Goal: Transaction & Acquisition: Obtain resource

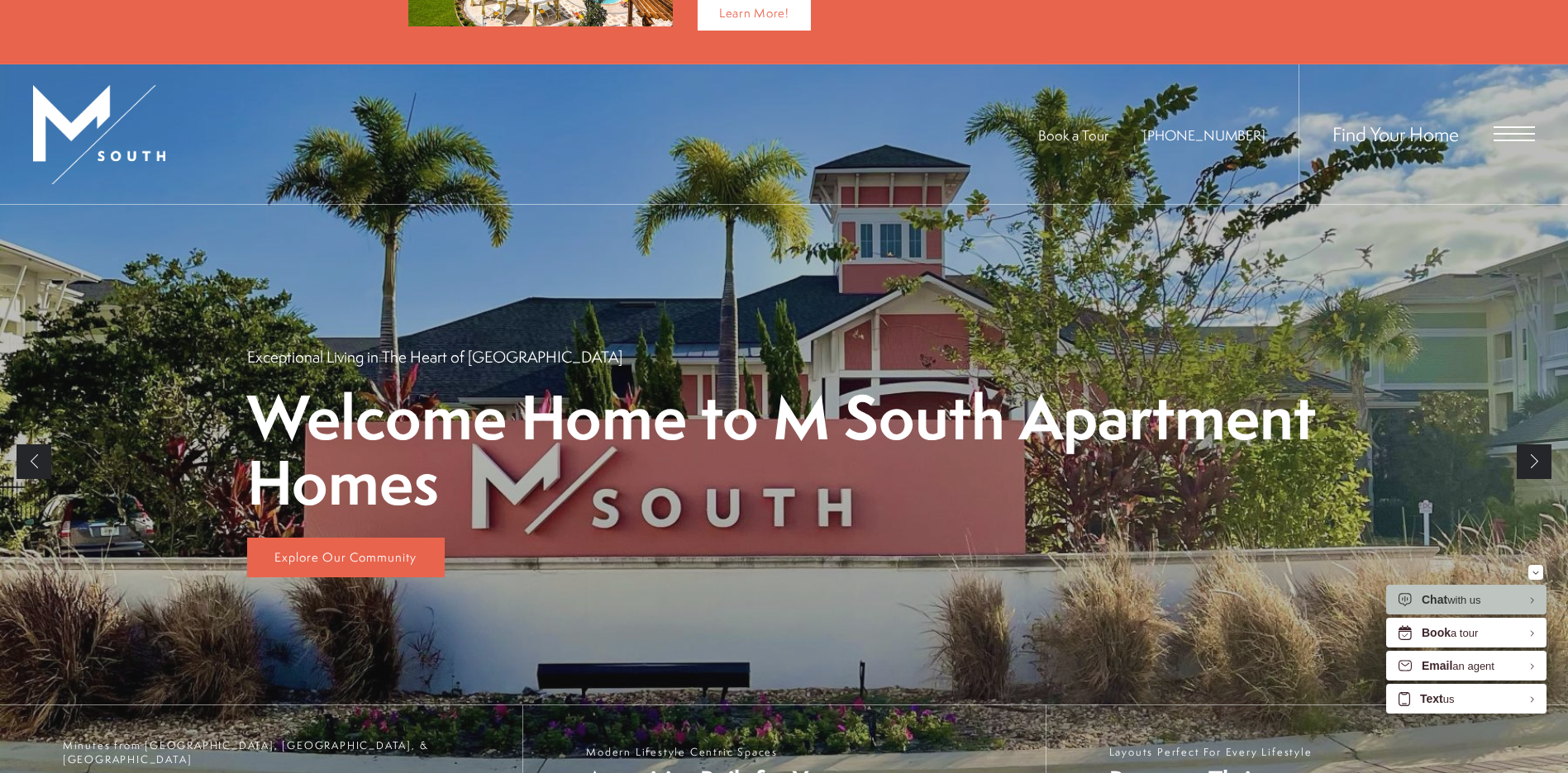
scroll to position [496, 0]
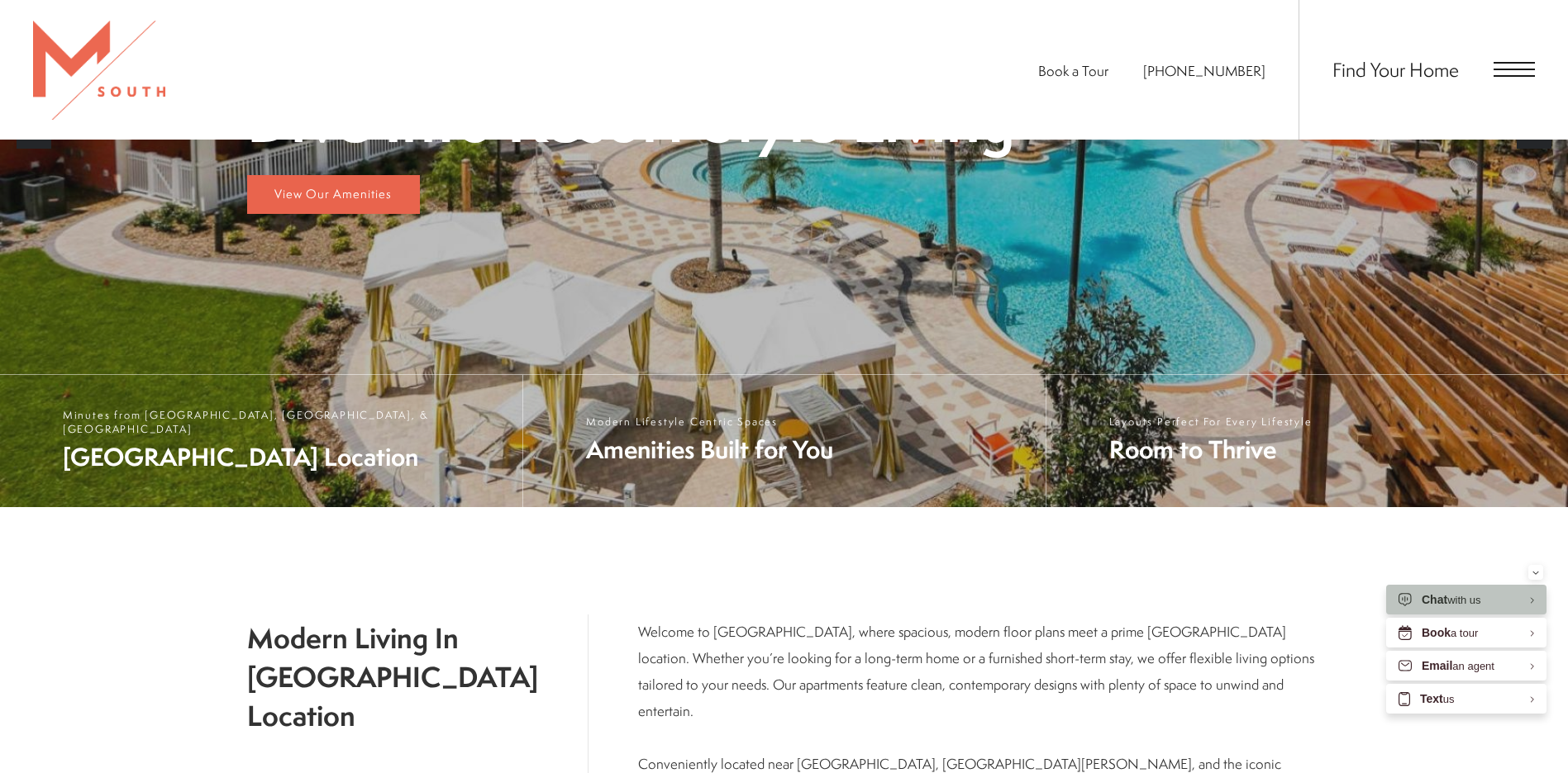
click at [1509, 67] on span "Open Menu" at bounding box center [1514, 70] width 42 height 15
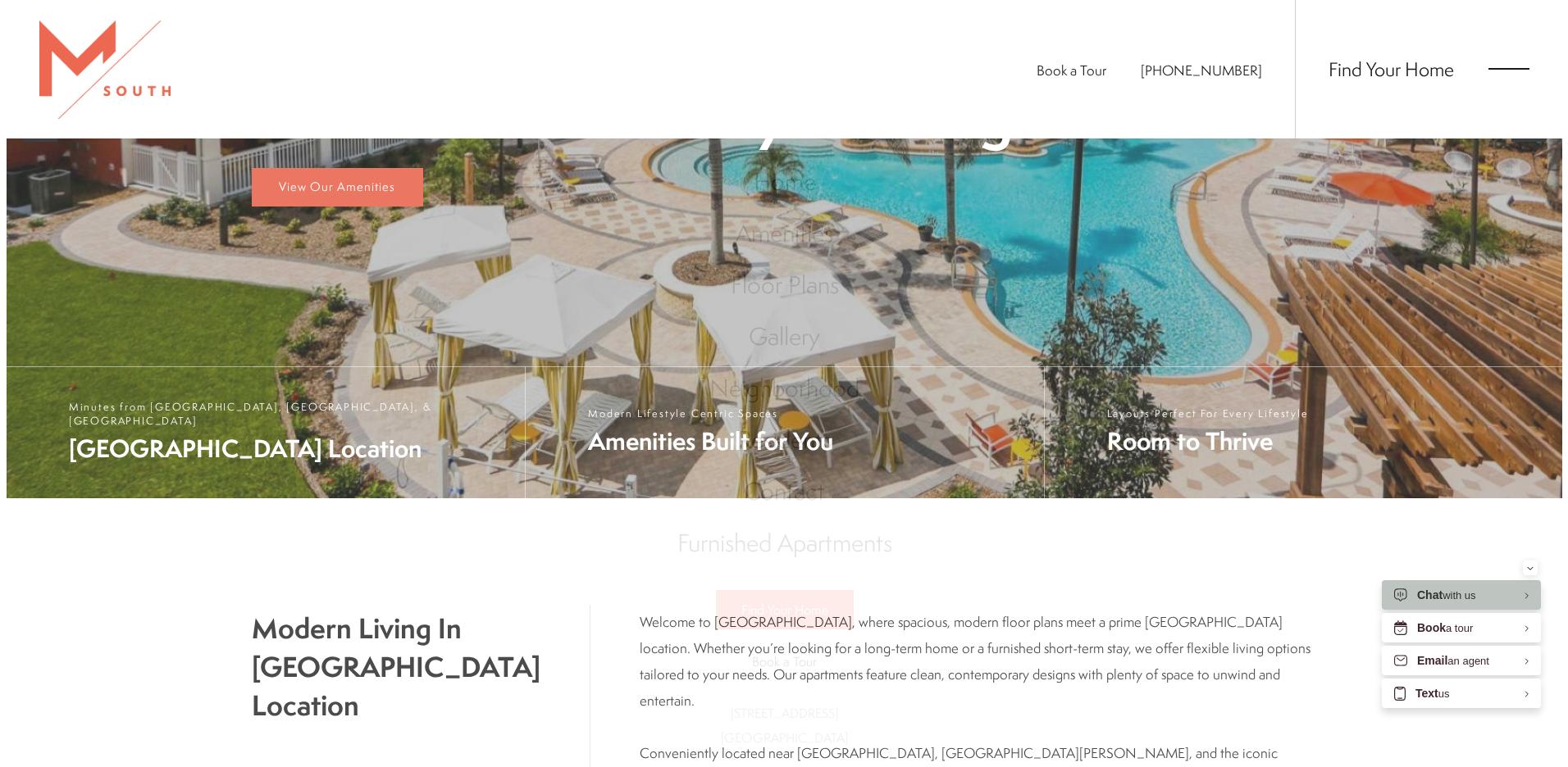
scroll to position [0, 0]
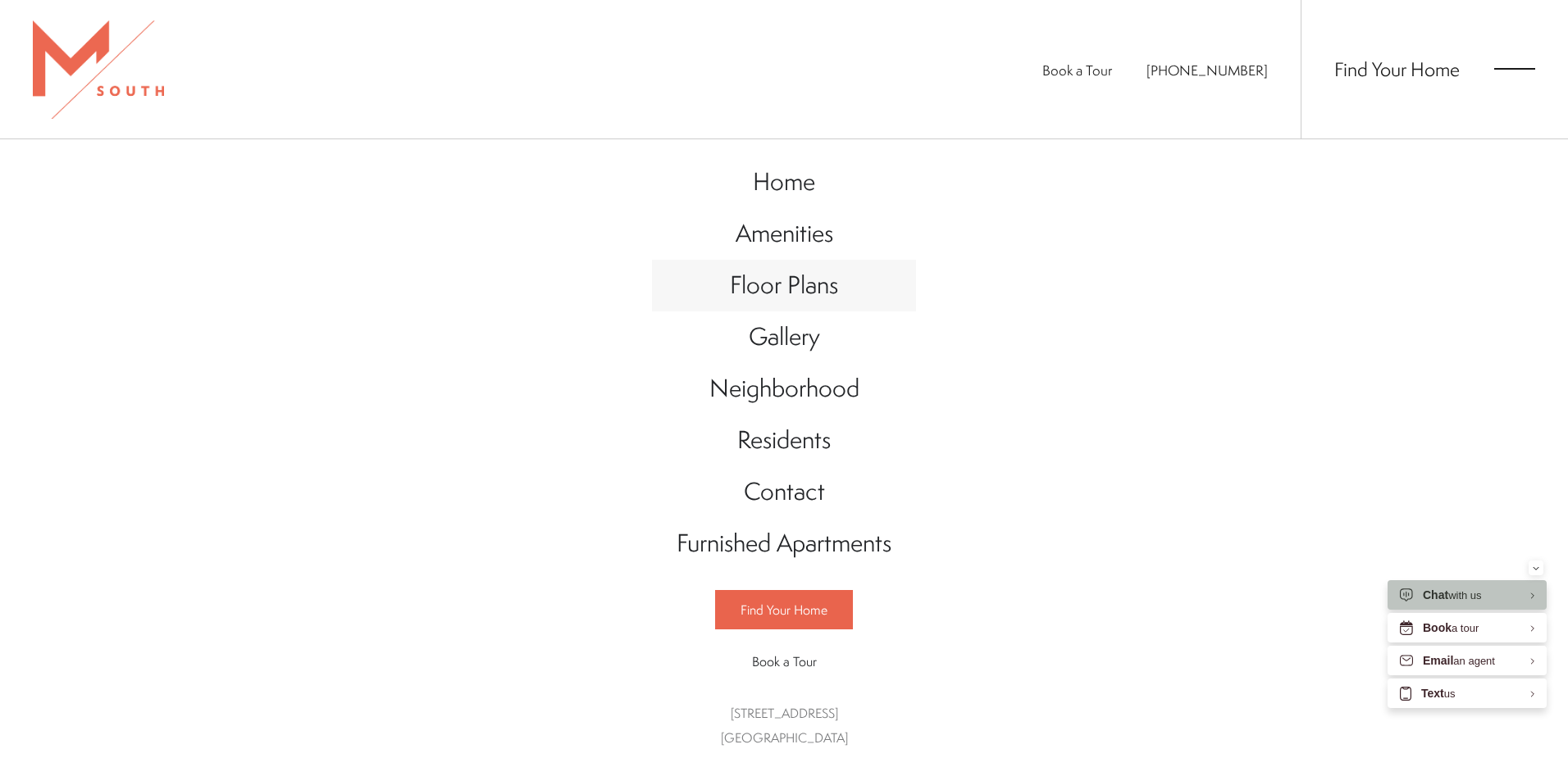
click at [799, 284] on span "Floor Plans" at bounding box center [783, 285] width 108 height 34
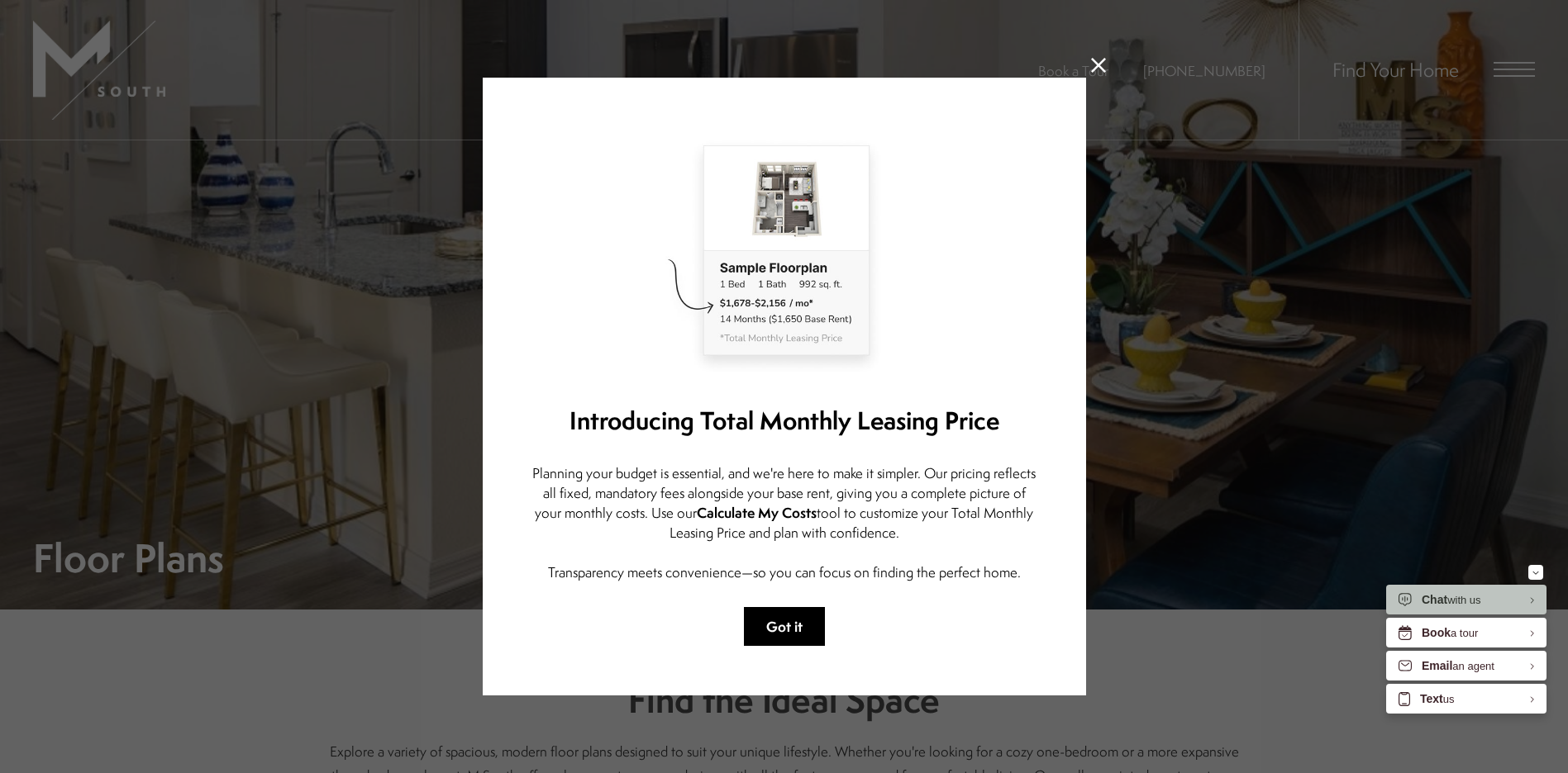
click at [796, 623] on button "Got it" at bounding box center [784, 626] width 81 height 39
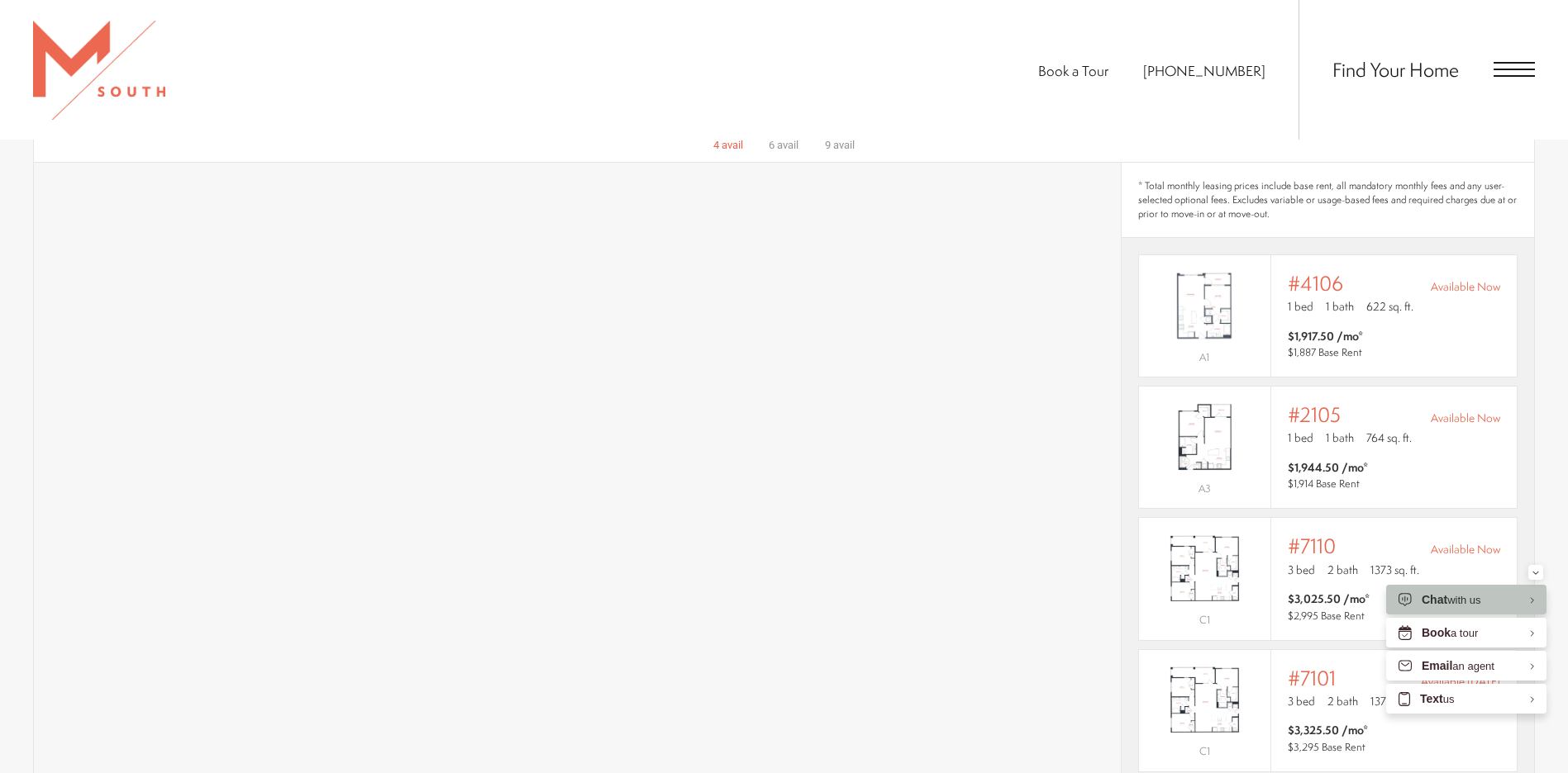
scroll to position [992, 0]
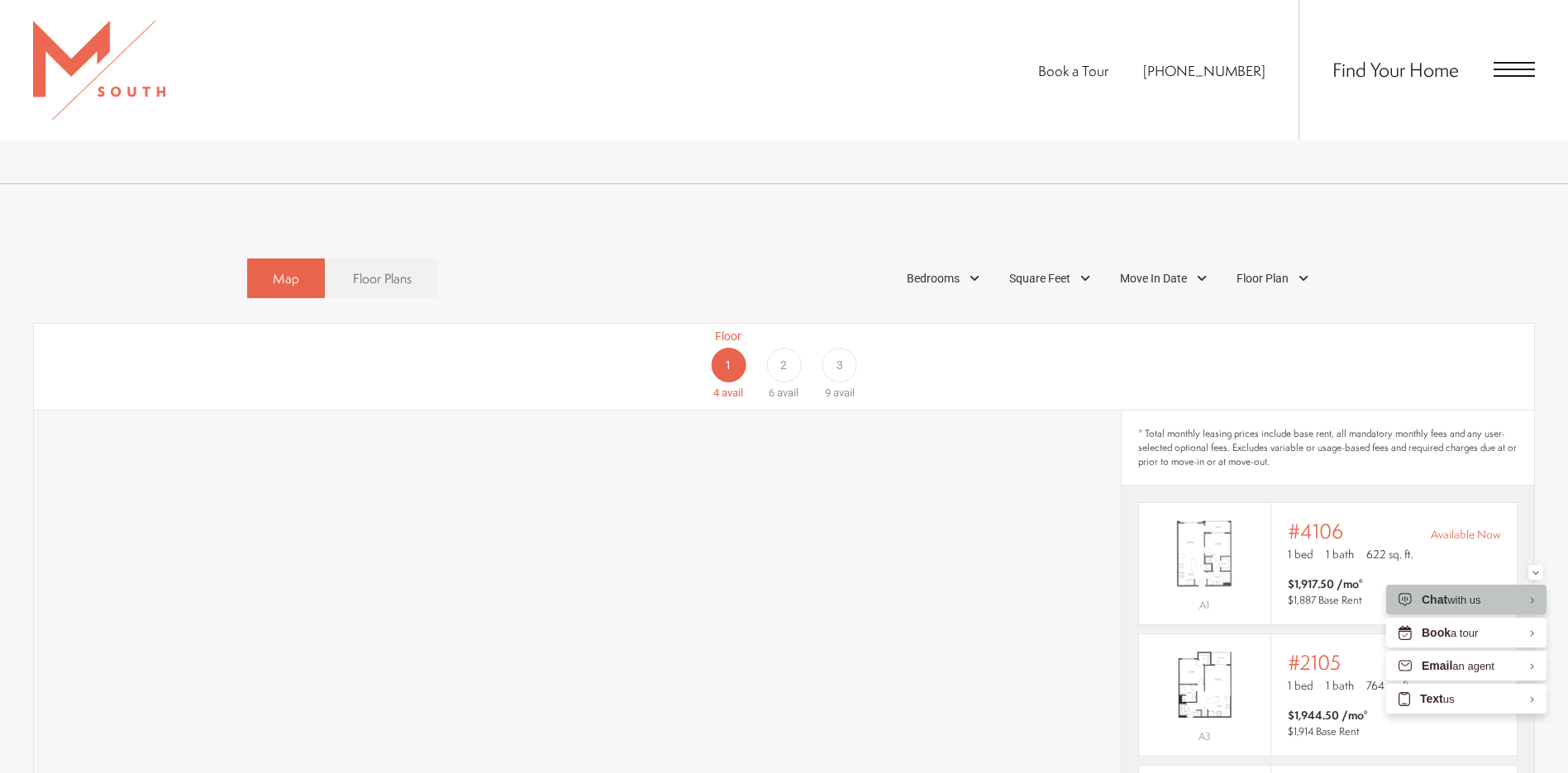
click at [768, 360] on div "Floor 2 6 avail" at bounding box center [784, 365] width 56 height 74
click at [744, 354] on div "Floor 1 4 avail" at bounding box center [729, 365] width 56 height 74
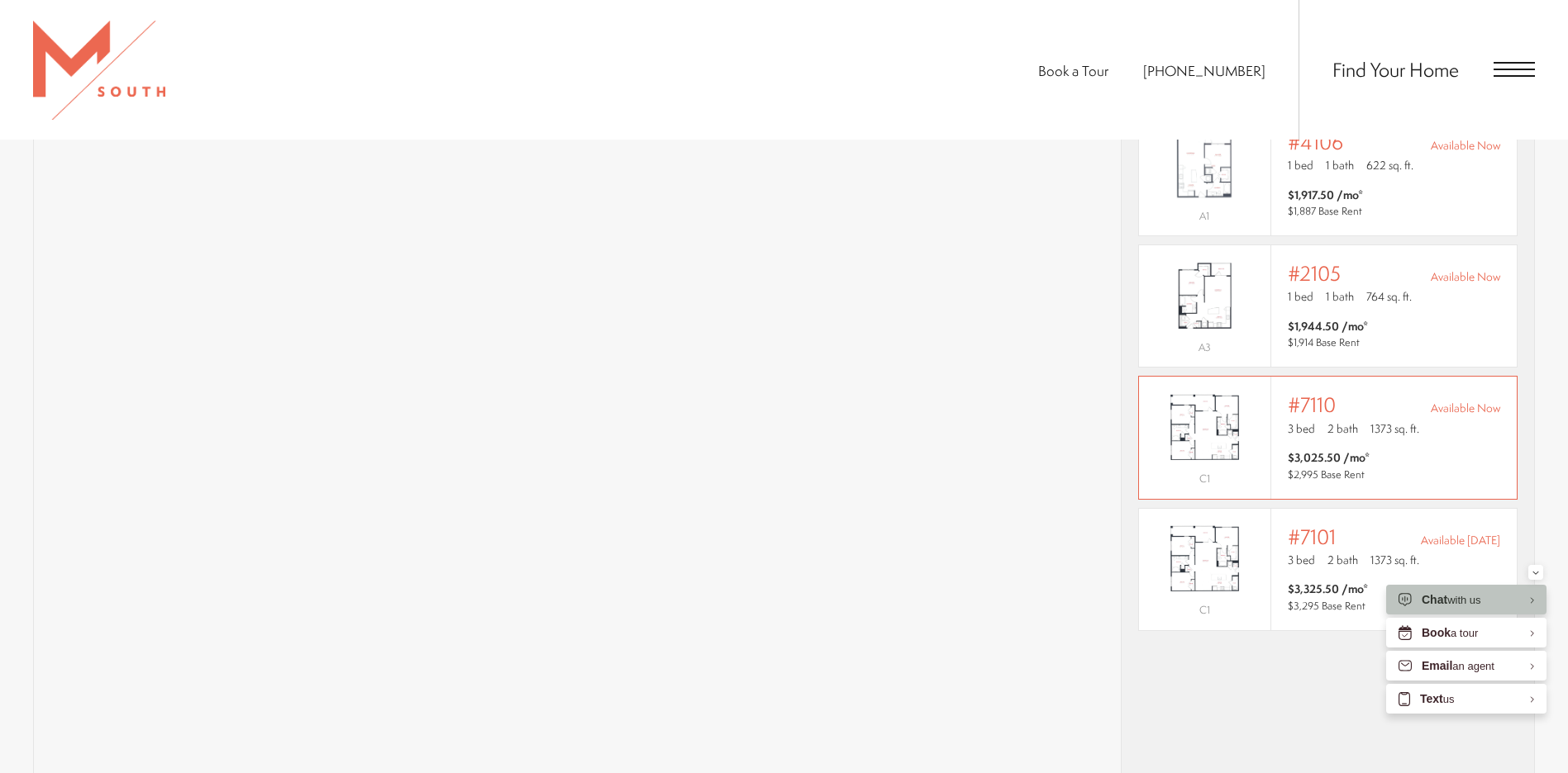
scroll to position [1157, 0]
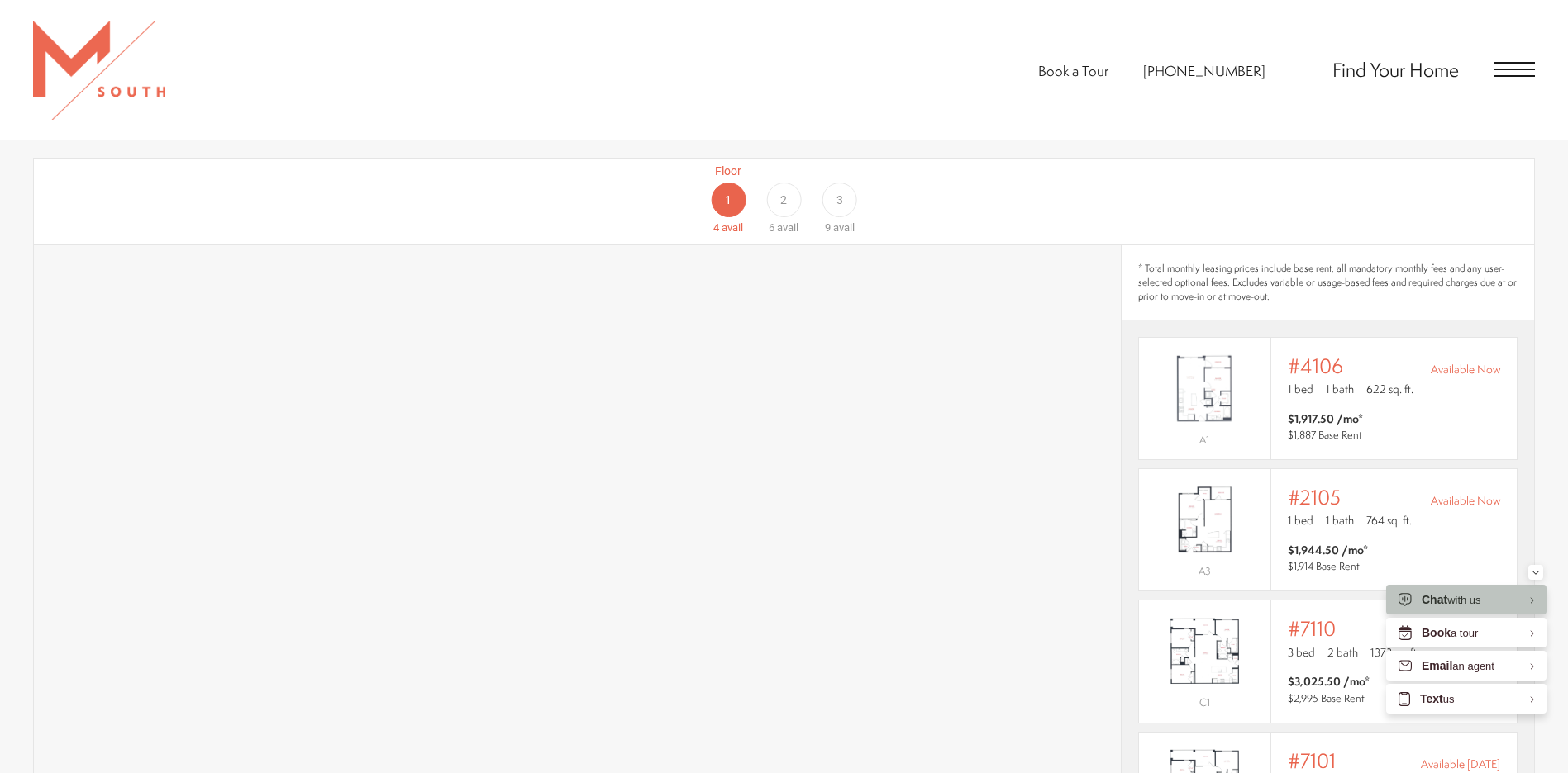
click at [784, 188] on div "2" at bounding box center [784, 200] width 35 height 35
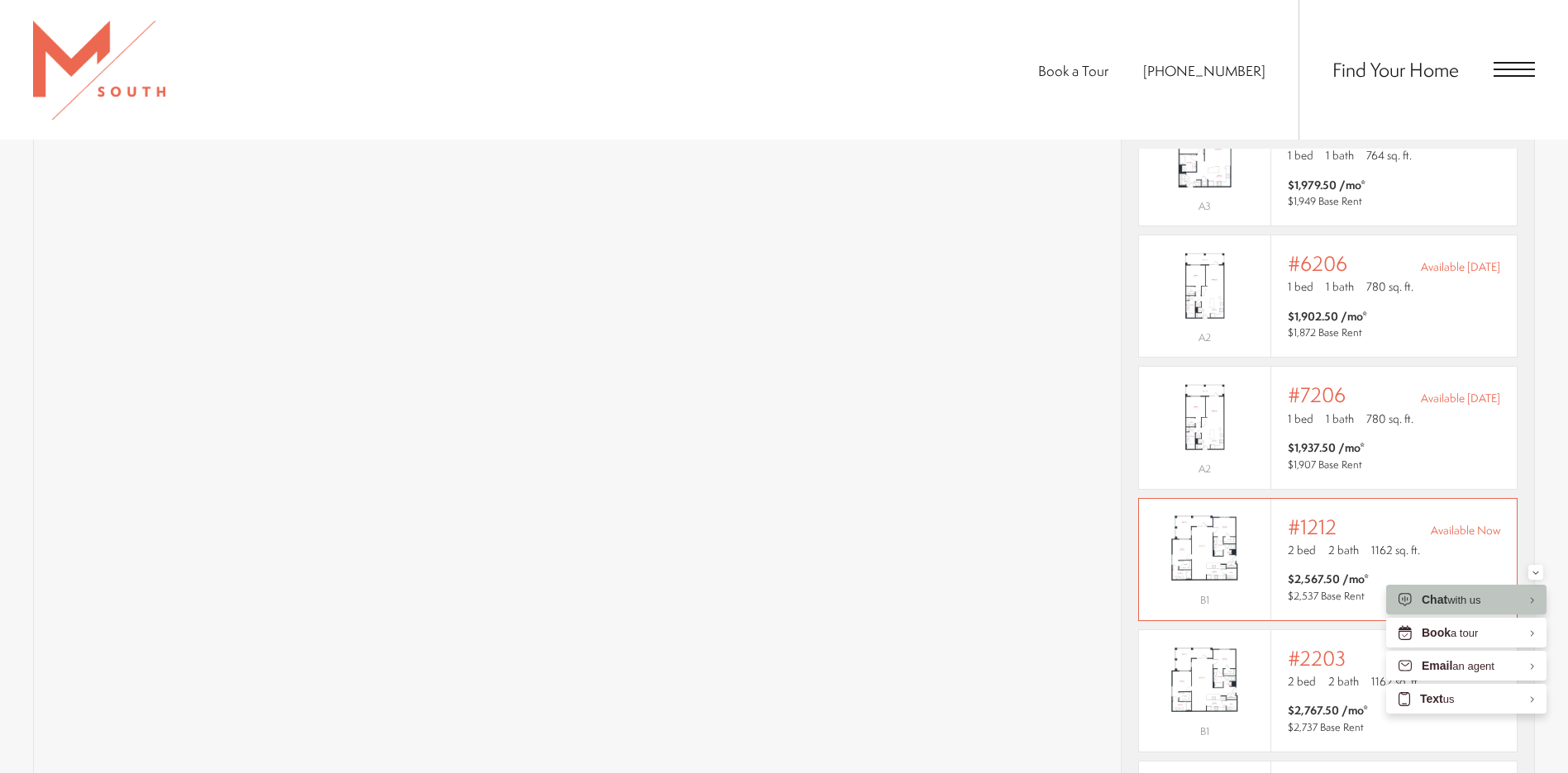
scroll to position [1487, 0]
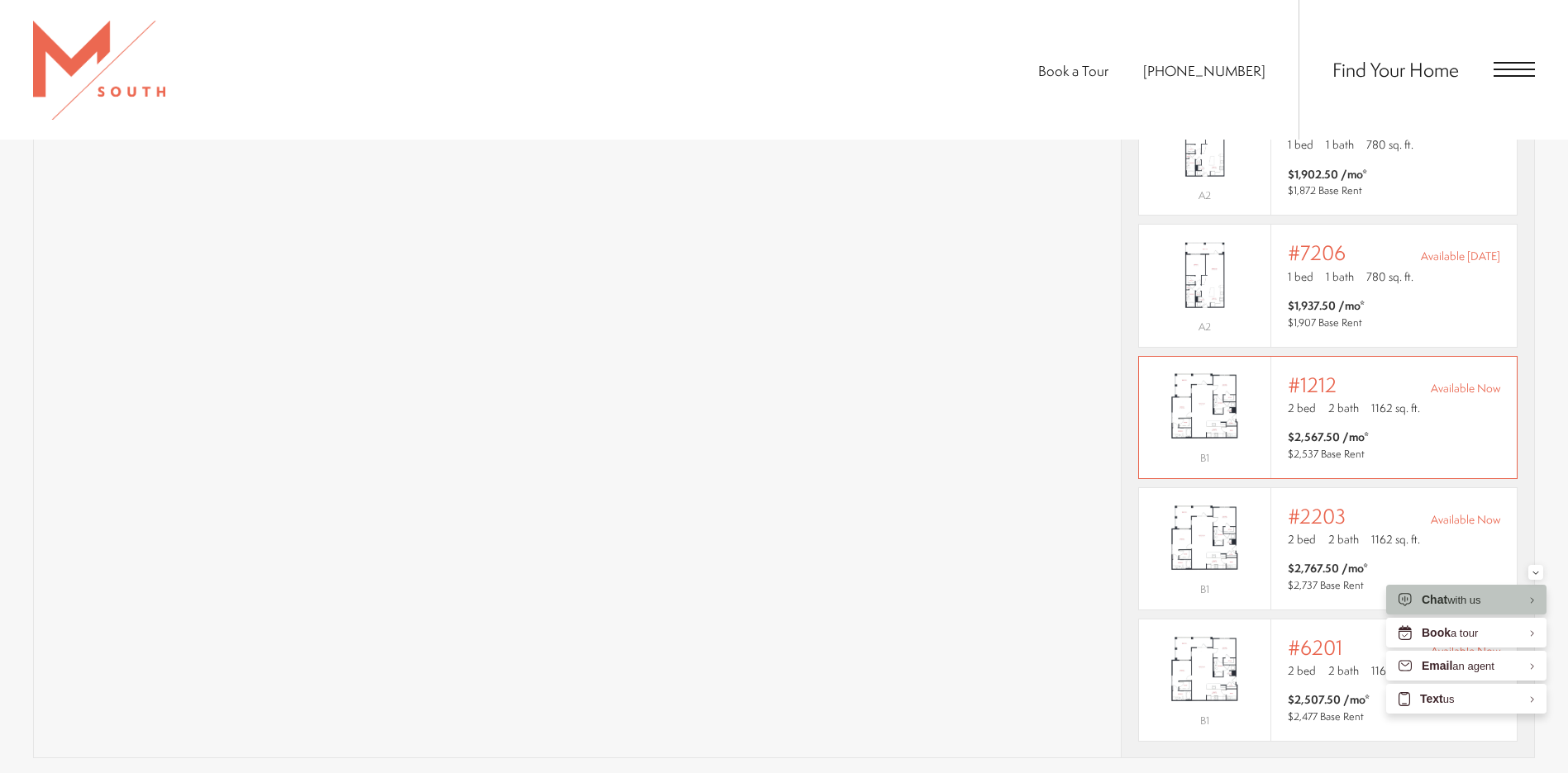
click at [1373, 391] on div "Outside price filter range #1212 Available Now 2 bed 2 bath 1162 sq. ft. $2,567…" at bounding box center [1394, 417] width 212 height 88
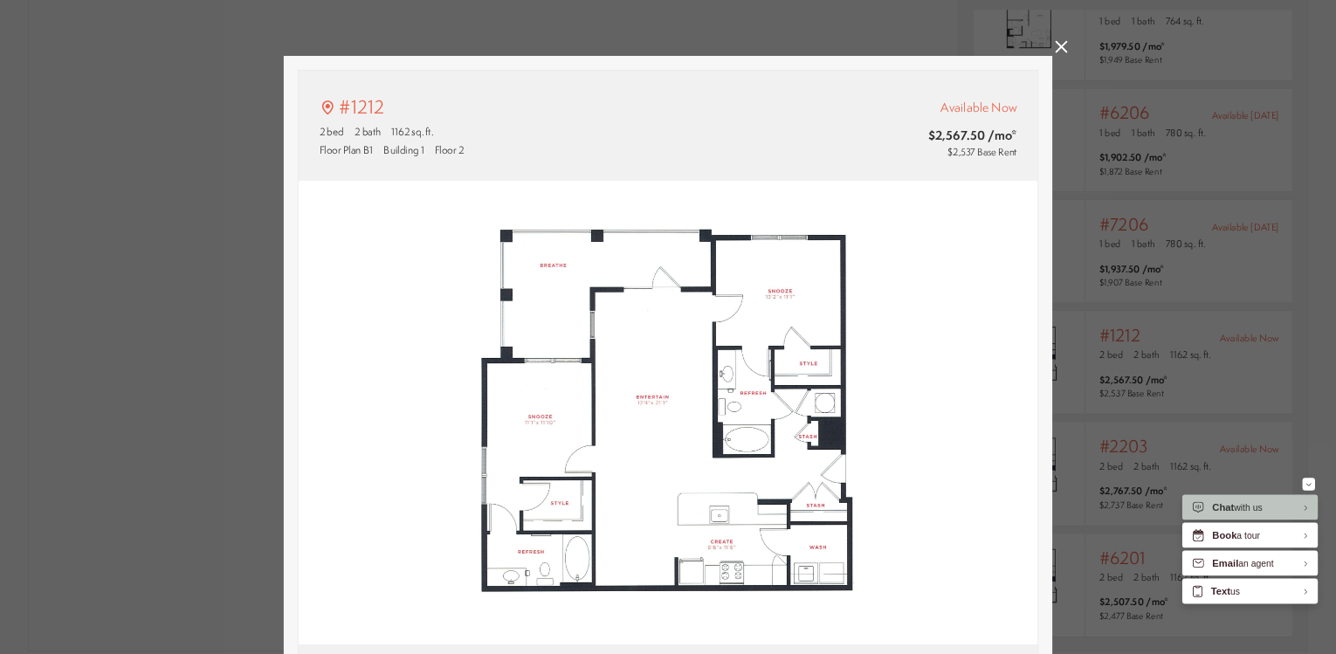
scroll to position [57, 0]
type input "**********"
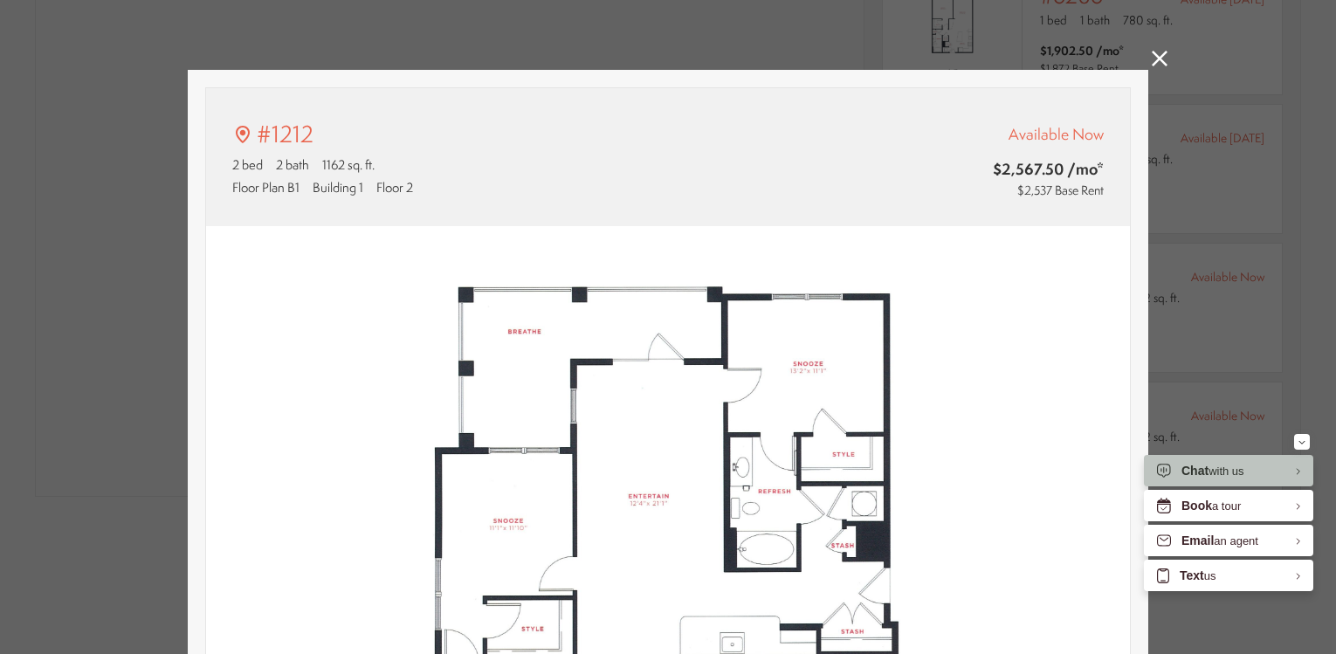
scroll to position [59, 0]
click at [1152, 56] on icon at bounding box center [1160, 59] width 16 height 16
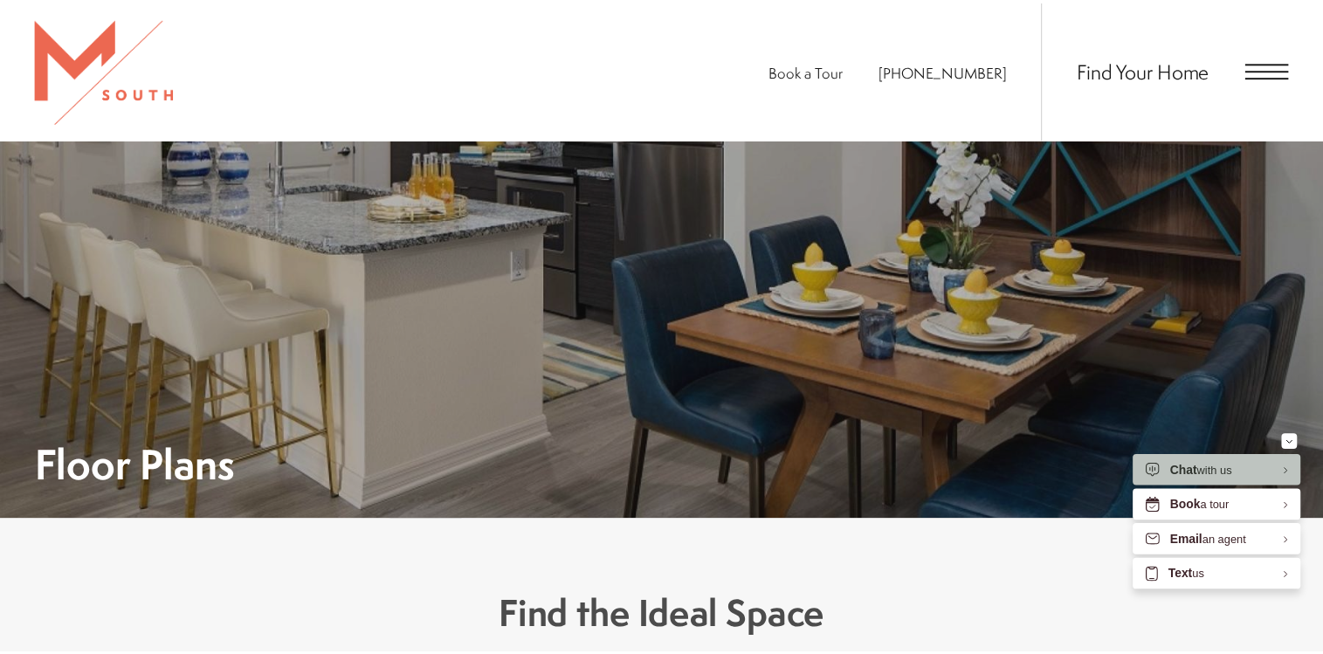
scroll to position [1572, 0]
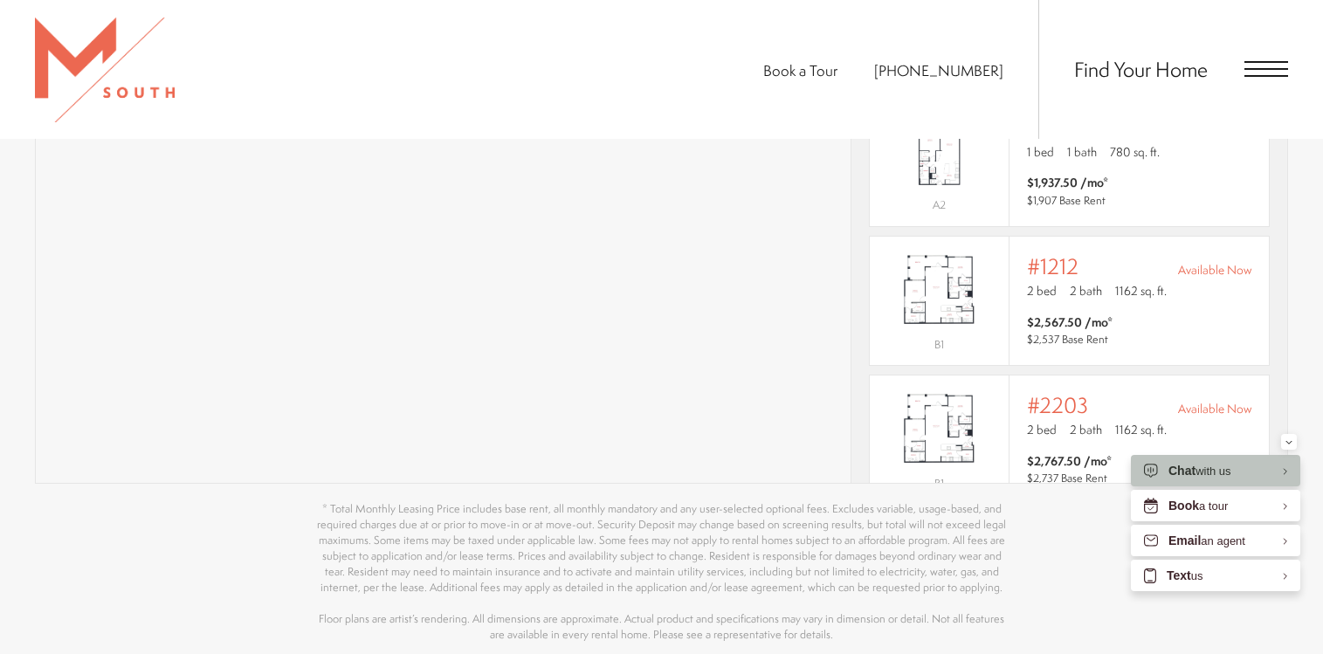
click at [1148, 59] on span "Find Your Home" at bounding box center [1141, 69] width 134 height 28
